Goal: Task Accomplishment & Management: Manage account settings

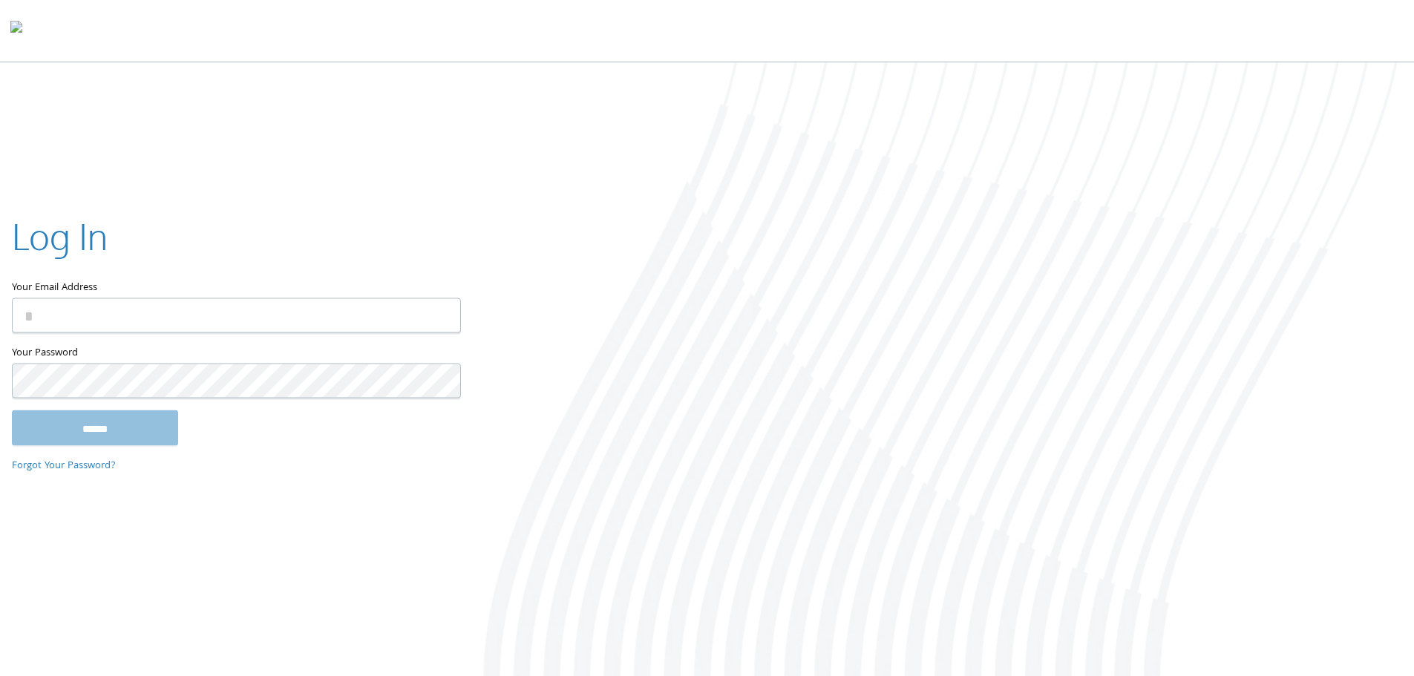
type input "**********"
click at [116, 435] on input "******" at bounding box center [95, 428] width 166 height 36
type input "**********"
click at [105, 427] on input "******" at bounding box center [95, 428] width 166 height 36
